Goal: Find specific page/section: Find specific page/section

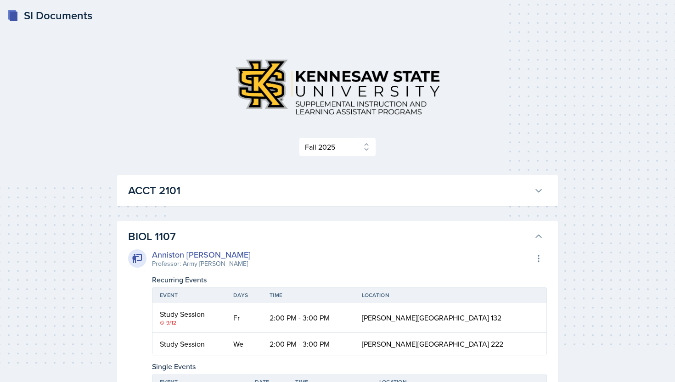
click at [390, 232] on h3 "BIOL 1107" at bounding box center [329, 236] width 402 height 17
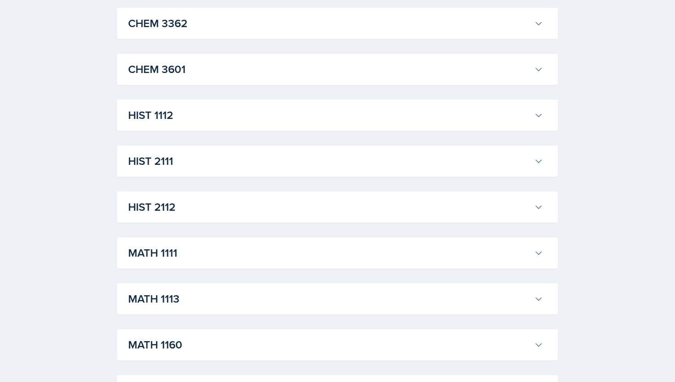
scroll to position [629, 0]
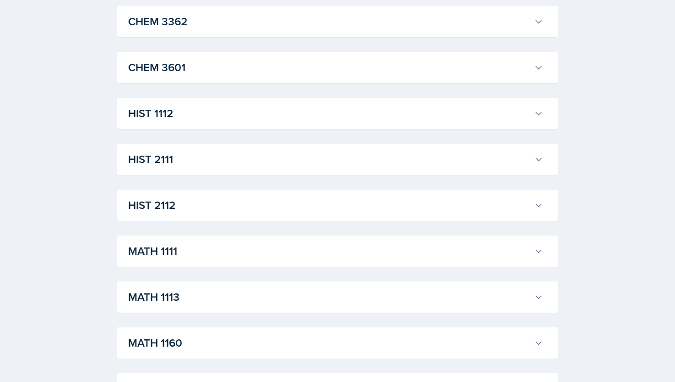
click at [255, 304] on h3 "MATH 1113" at bounding box center [329, 297] width 402 height 17
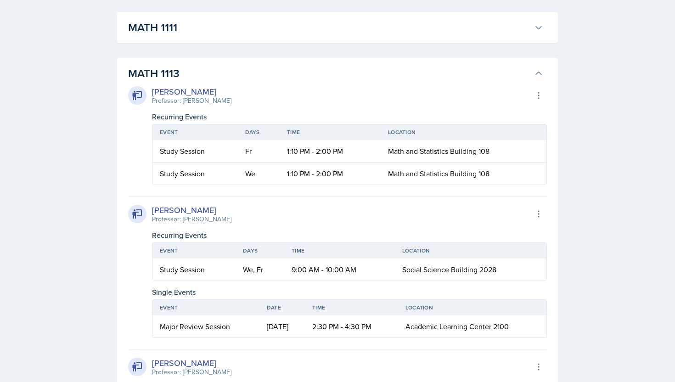
scroll to position [973, 0]
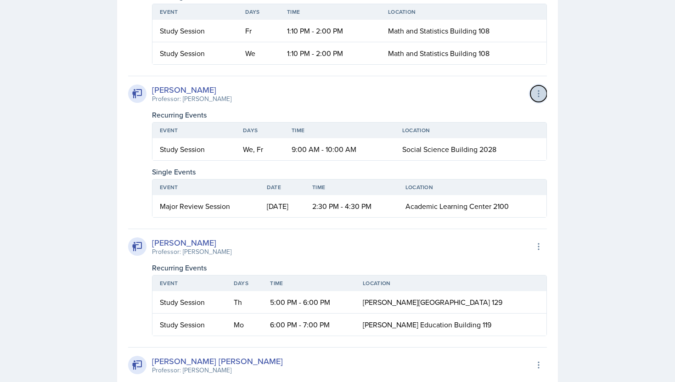
click at [542, 90] on icon at bounding box center [538, 93] width 9 height 9
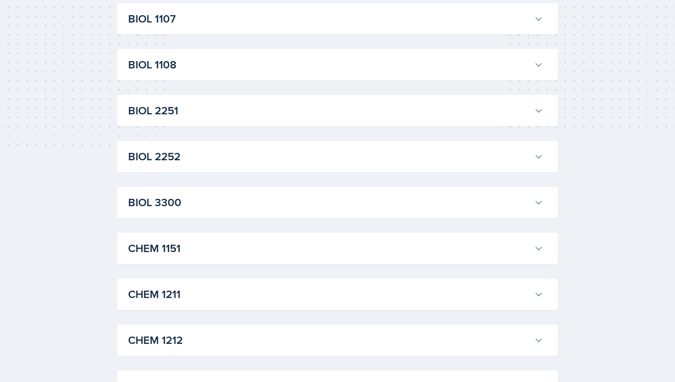
scroll to position [0, 0]
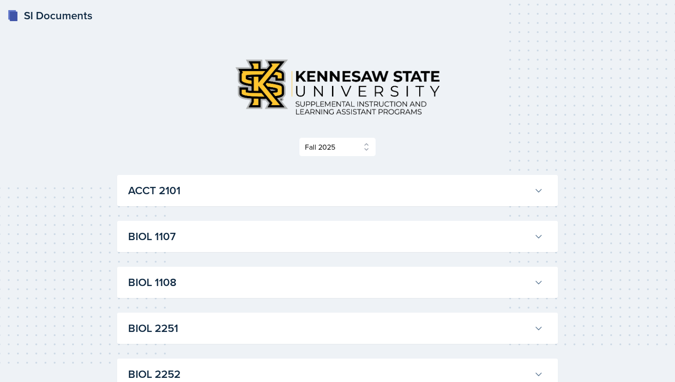
click at [220, 240] on h3 "BIOL 1107" at bounding box center [329, 236] width 402 height 17
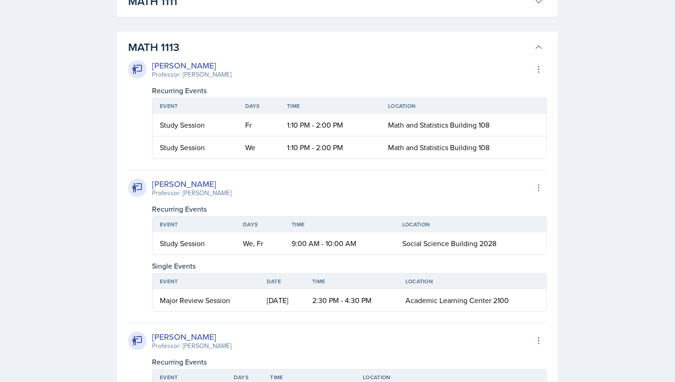
scroll to position [1602, 0]
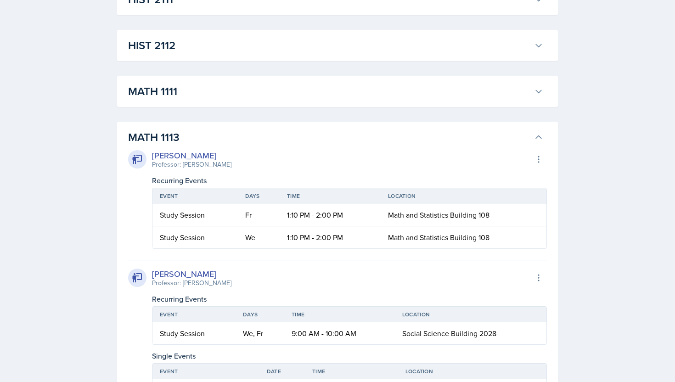
click at [302, 146] on h3 "MATH 1113" at bounding box center [329, 137] width 402 height 17
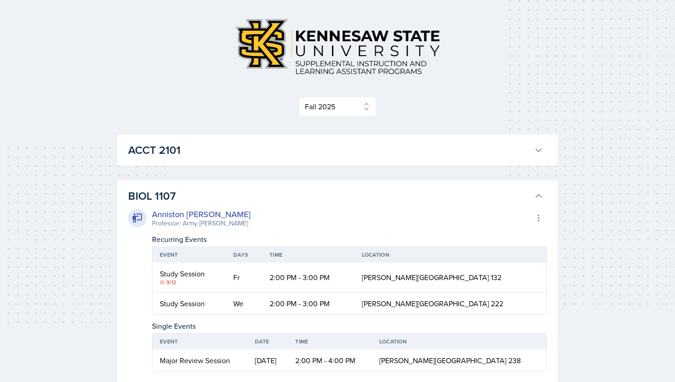
scroll to position [0, 0]
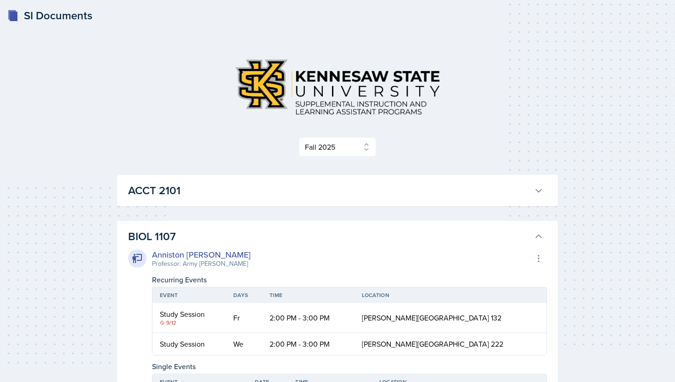
click at [296, 231] on h3 "BIOL 1107" at bounding box center [329, 236] width 402 height 17
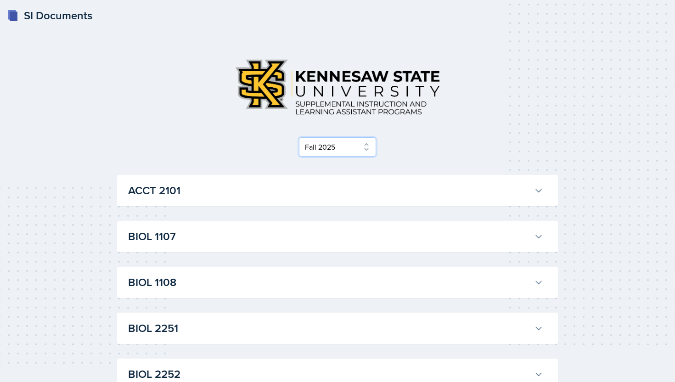
click at [339, 150] on select "Select Semester Fall 2025 Summer 2025 Spring 2025 Fall 2024 Summer 2024 Spring …" at bounding box center [337, 146] width 77 height 19
click at [299, 137] on select "Select Semester Fall 2025 Summer 2025 Spring 2025 Fall 2024 Summer 2024 Spring …" at bounding box center [337, 146] width 77 height 19
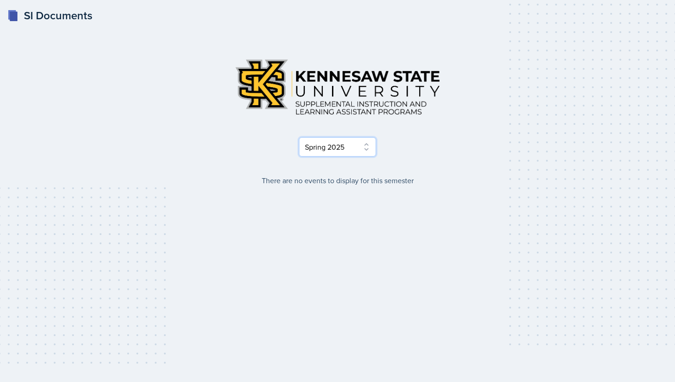
click at [339, 146] on select "Select Semester Fall 2025 Summer 2025 Spring 2025 Fall 2024 Summer 2024 Spring …" at bounding box center [337, 146] width 77 height 19
click at [299, 137] on select "Select Semester Fall 2025 Summer 2025 Spring 2025 Fall 2024 Summer 2024 Spring …" at bounding box center [337, 146] width 77 height 19
click at [334, 147] on select "Select Semester Fall 2025 Summer 2025 Spring 2025 Fall 2024 Summer 2024 Spring …" at bounding box center [337, 146] width 77 height 19
click at [299, 137] on select "Select Semester Fall 2025 Summer 2025 Spring 2025 Fall 2024 Summer 2024 Spring …" at bounding box center [337, 146] width 77 height 19
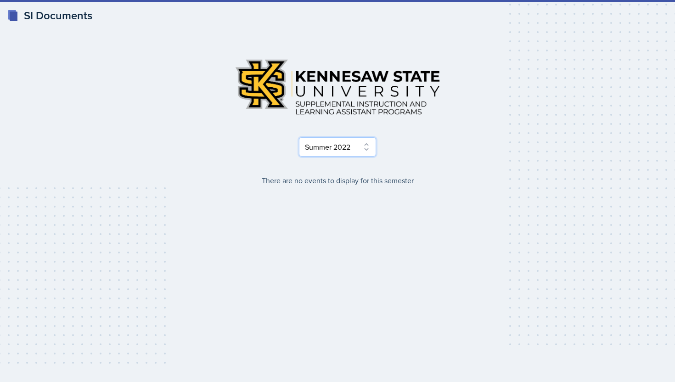
click at [330, 138] on select "Select Semester Fall 2025 Summer 2025 Spring 2025 Fall 2024 Summer 2024 Spring …" at bounding box center [337, 146] width 77 height 19
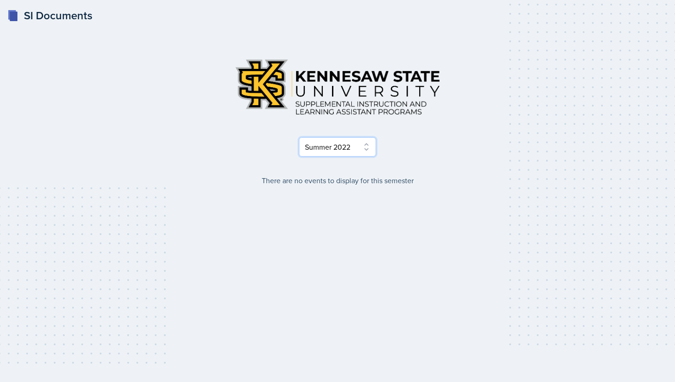
select select "2bed604d-1099-4043-b1bc-2365e8740244"
click at [299, 137] on select "Select Semester Fall 2025 Summer 2025 Spring 2025 Fall 2024 Summer 2024 Spring …" at bounding box center [337, 146] width 77 height 19
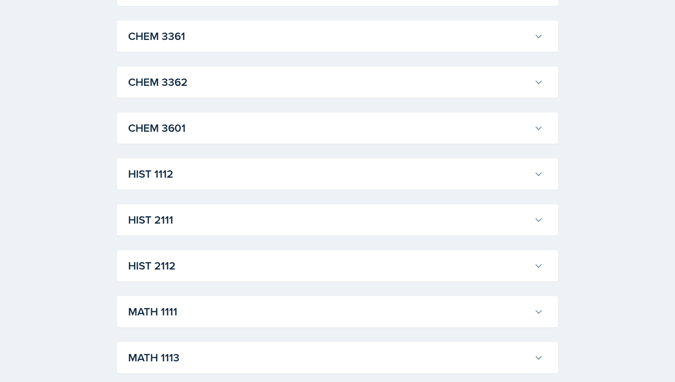
scroll to position [564, 0]
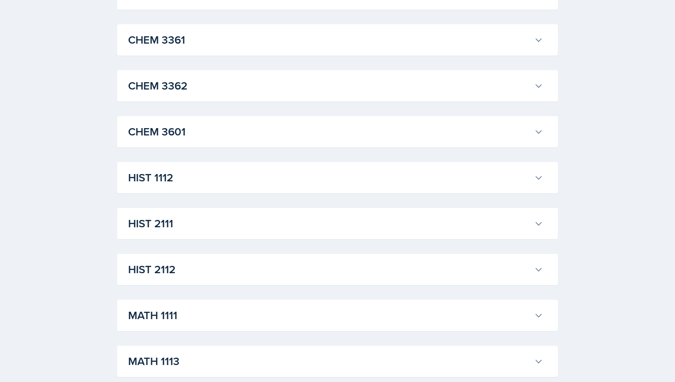
click at [340, 170] on h3 "HIST 1112" at bounding box center [329, 178] width 402 height 17
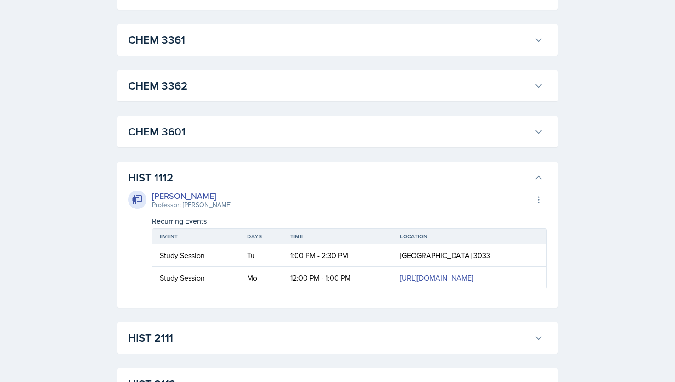
click at [340, 171] on h3 "HIST 1112" at bounding box center [329, 178] width 402 height 17
